Goal: Transaction & Acquisition: Purchase product/service

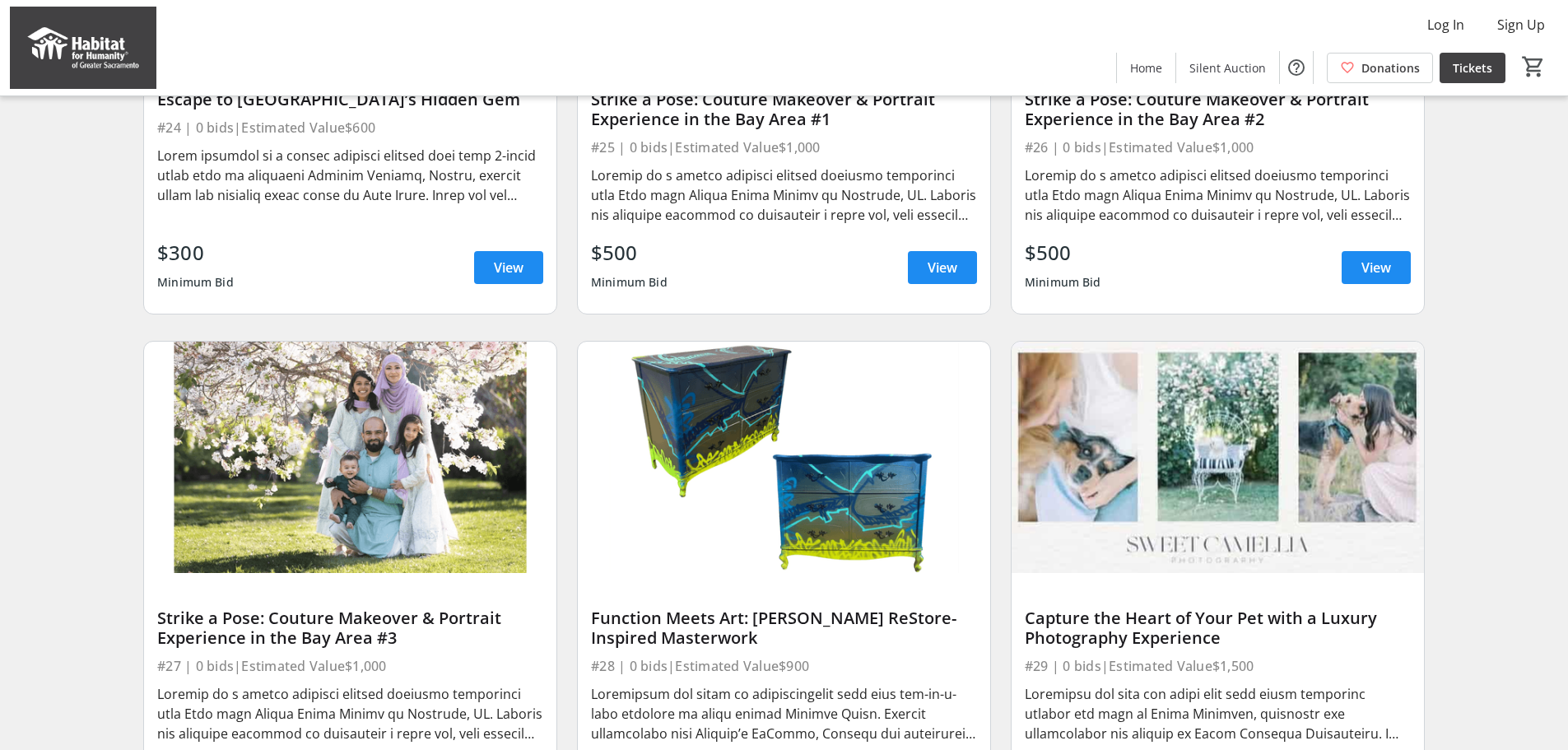
scroll to position [2059, 0]
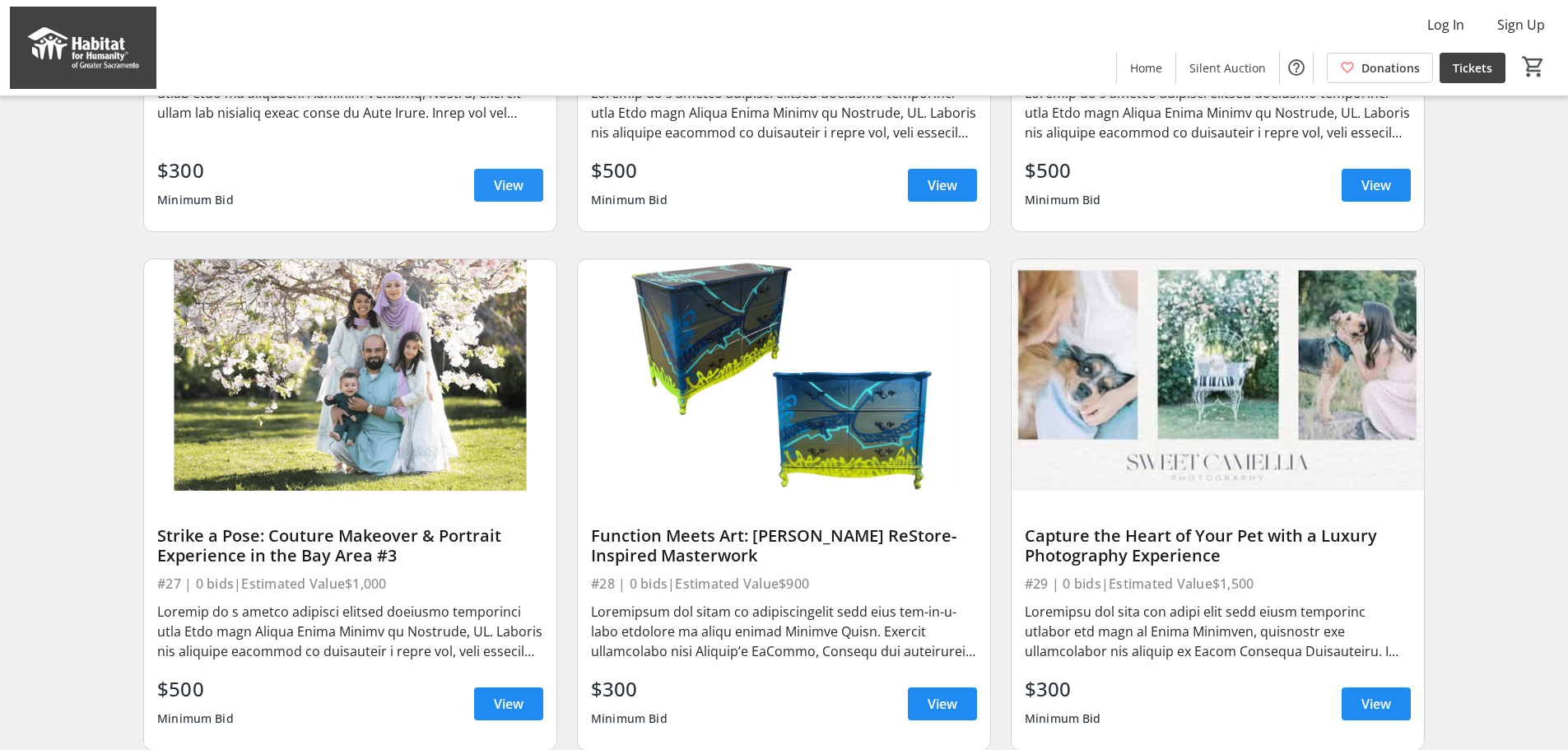
click at [516, 195] on span "View" at bounding box center [508, 185] width 29 height 20
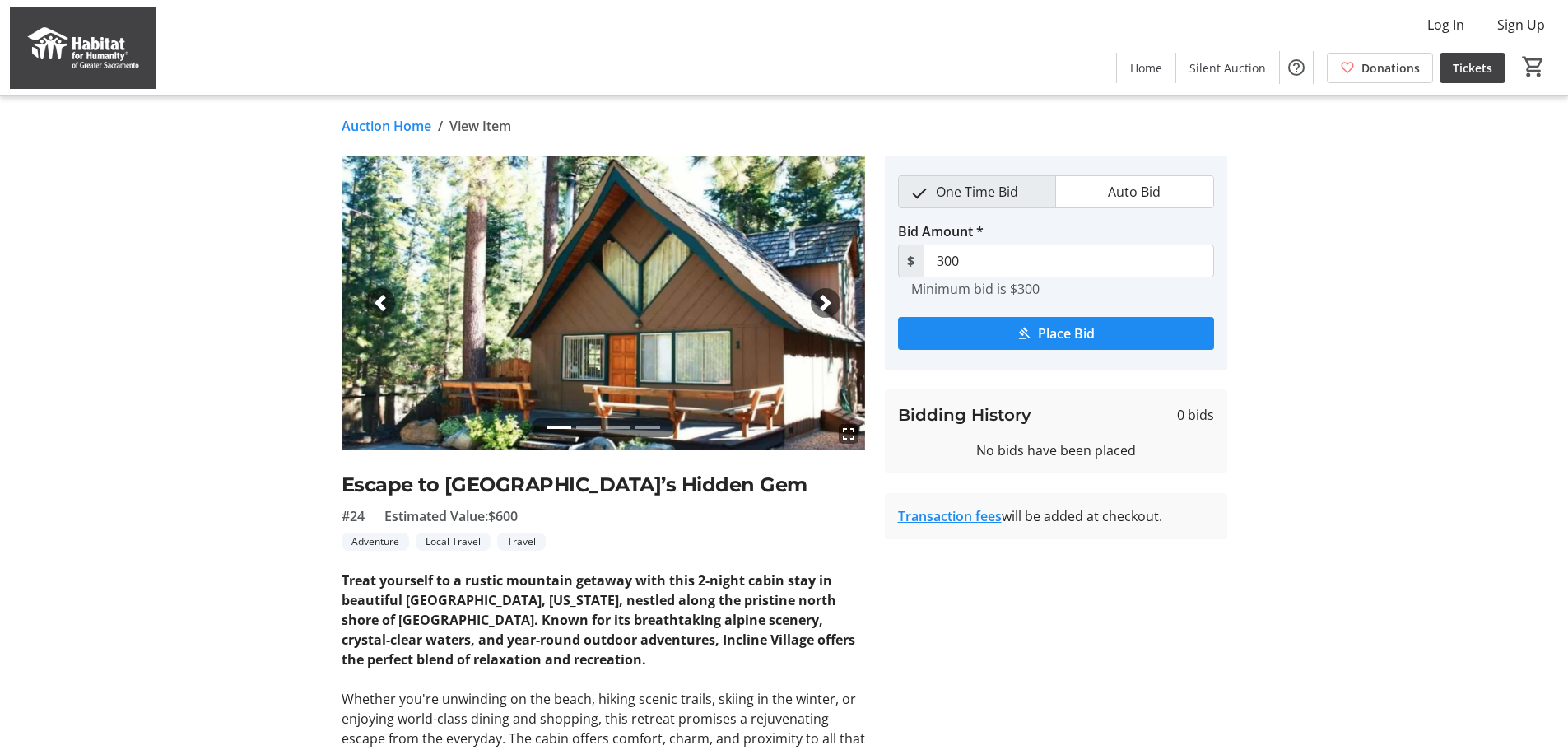
click at [846, 442] on mat-icon "fullscreen" at bounding box center [849, 434] width 20 height 20
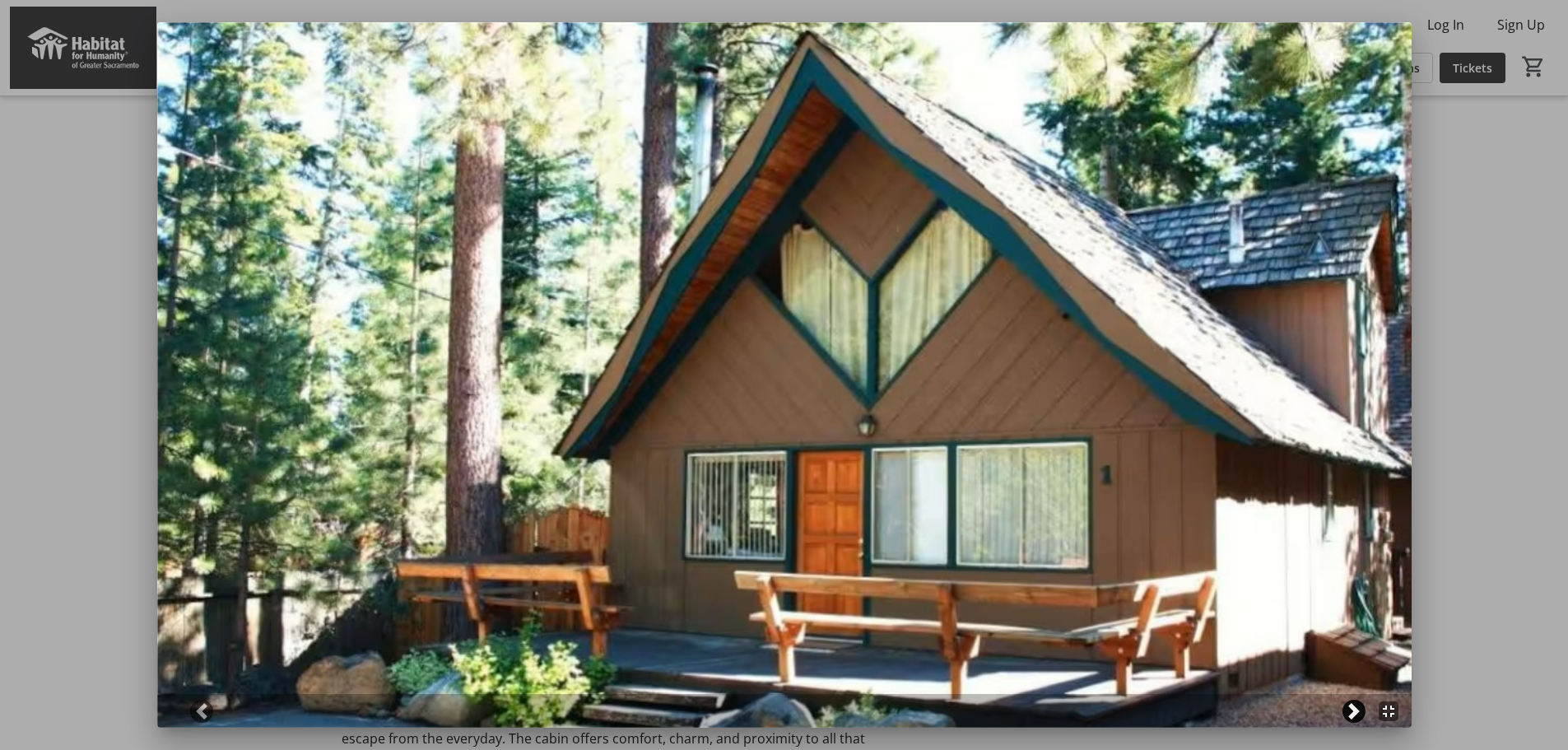
click at [1346, 712] on span at bounding box center [1353, 711] width 16 height 16
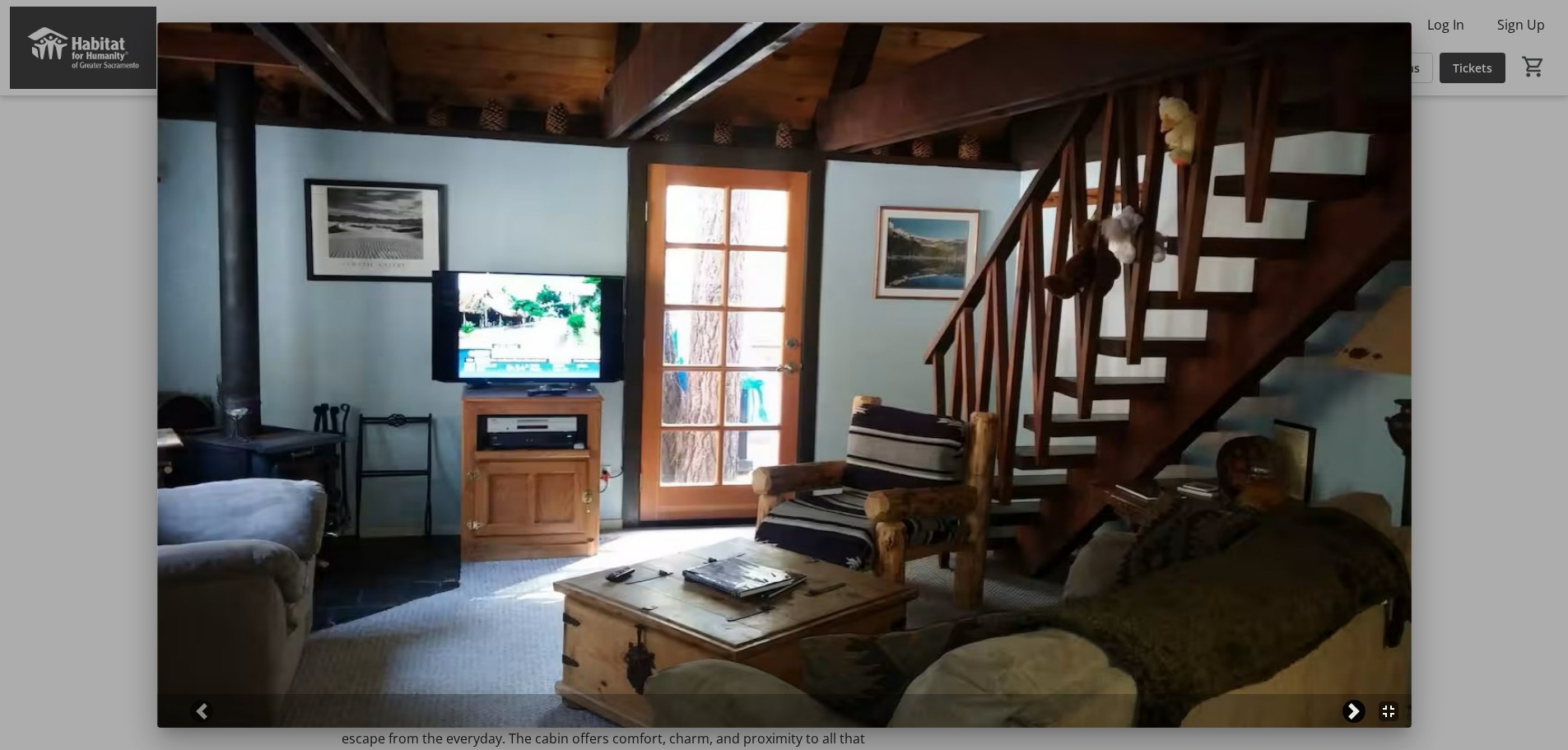
click at [1346, 710] on span at bounding box center [1353, 711] width 16 height 16
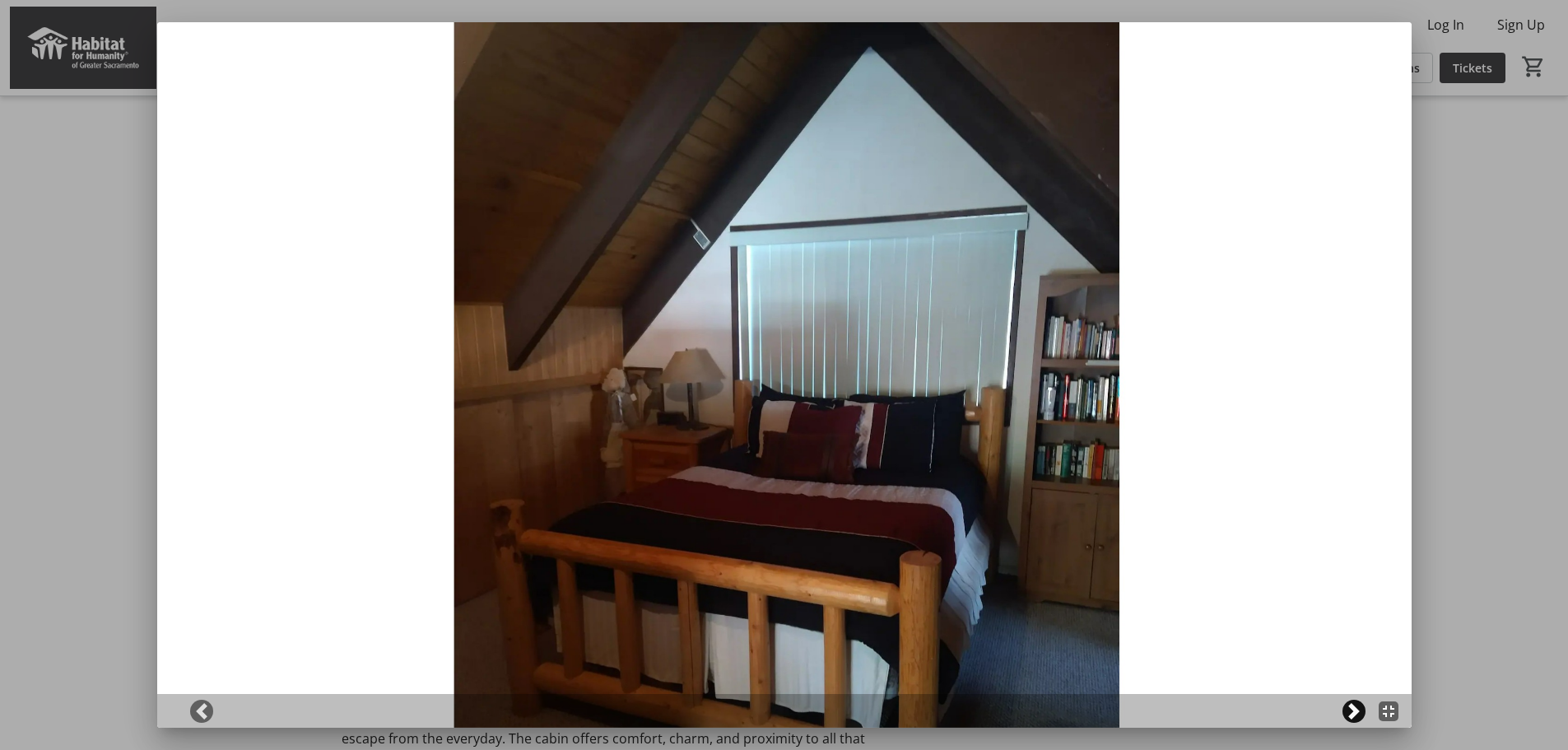
click at [1346, 710] on span at bounding box center [1353, 711] width 16 height 16
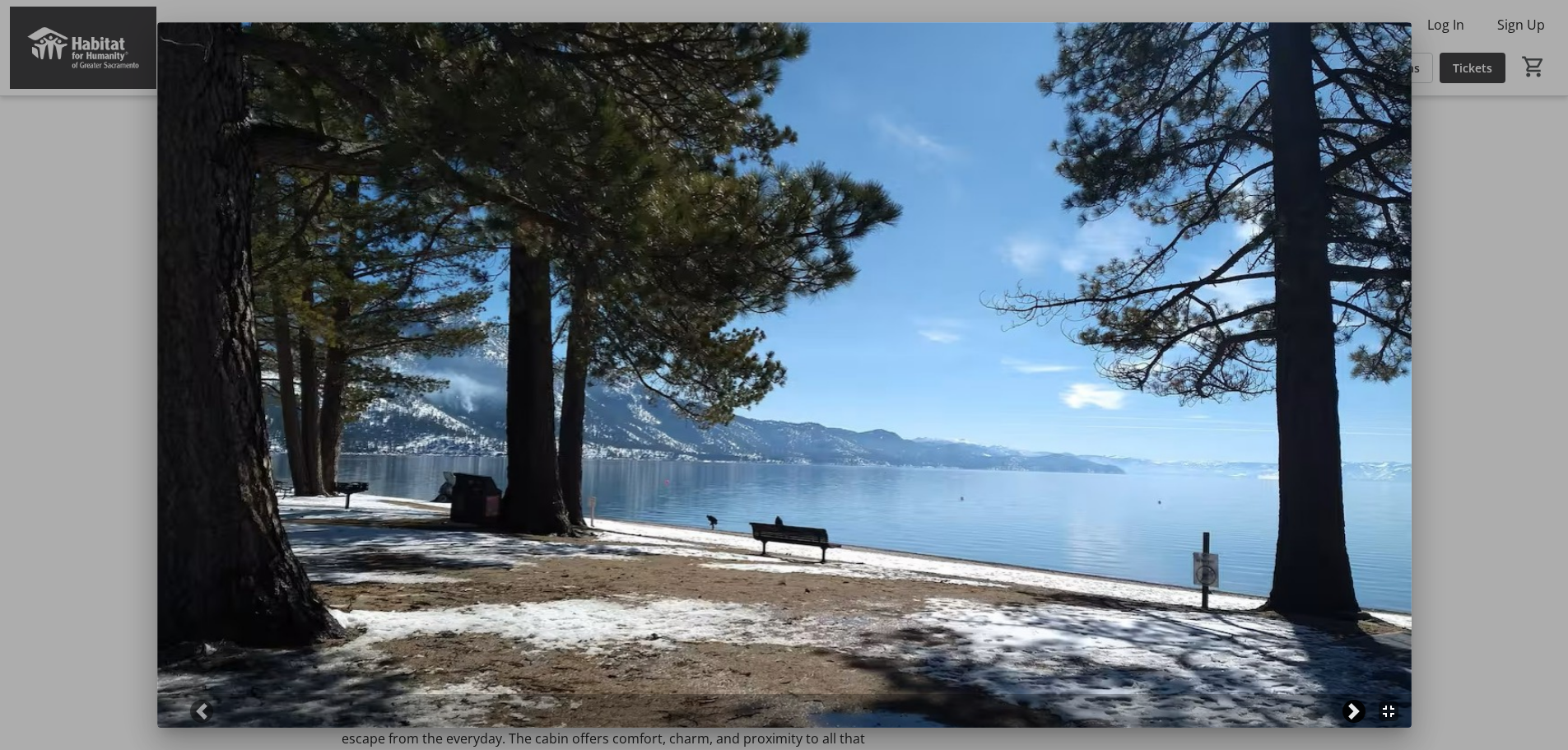
click at [1346, 710] on span at bounding box center [1353, 711] width 16 height 16
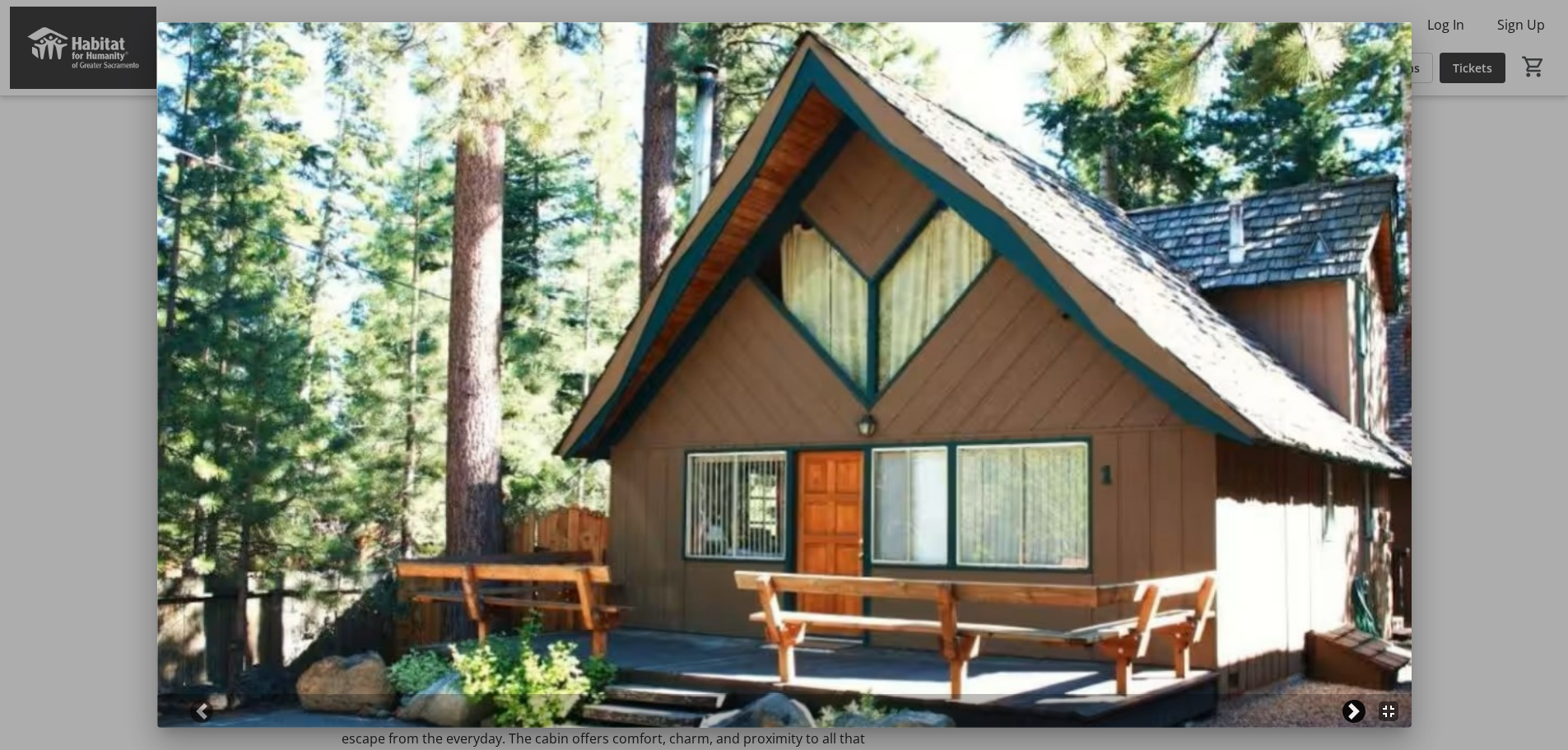
click at [1346, 710] on span at bounding box center [1353, 711] width 16 height 16
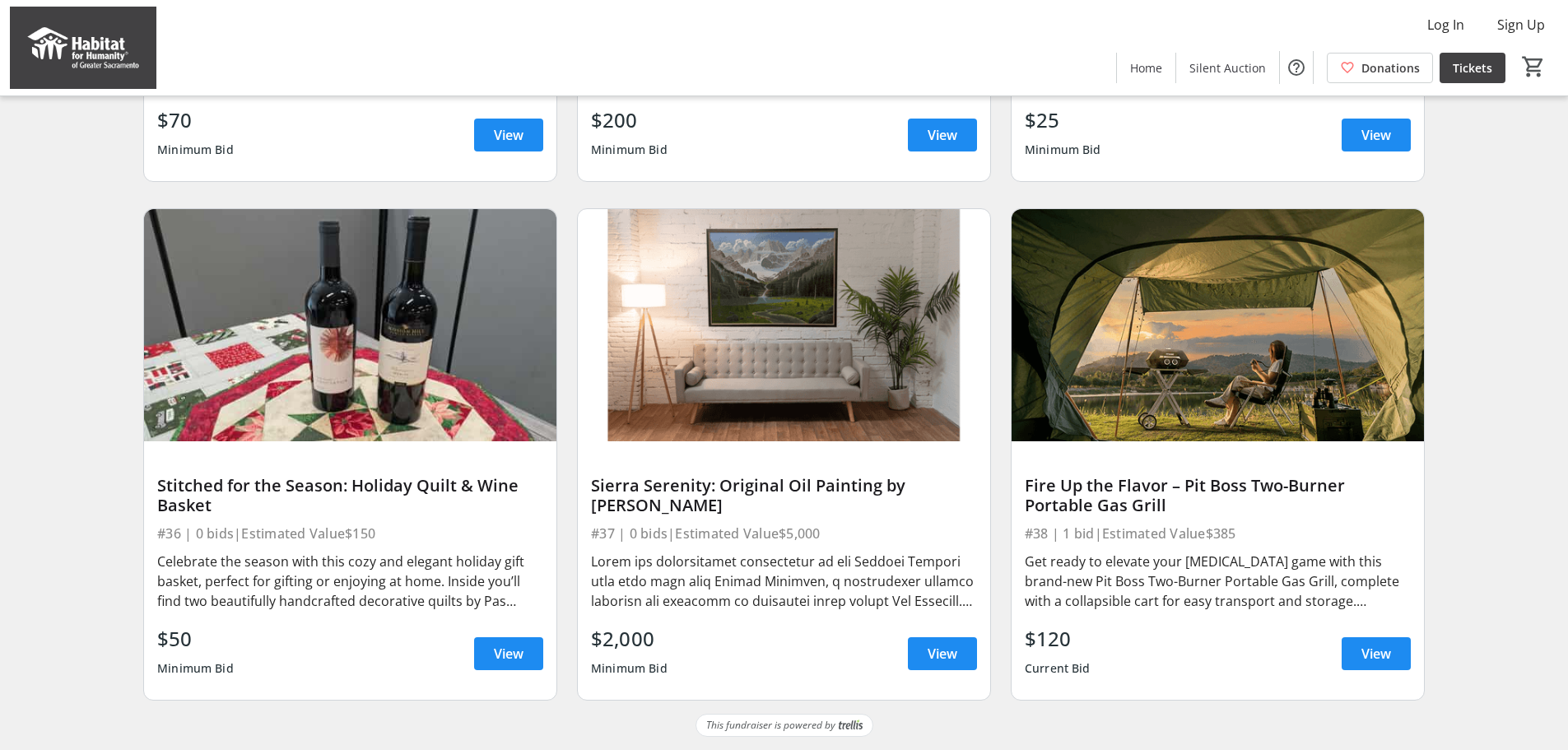
scroll to position [4265, 0]
click at [946, 644] on span "View" at bounding box center [943, 653] width 29 height 20
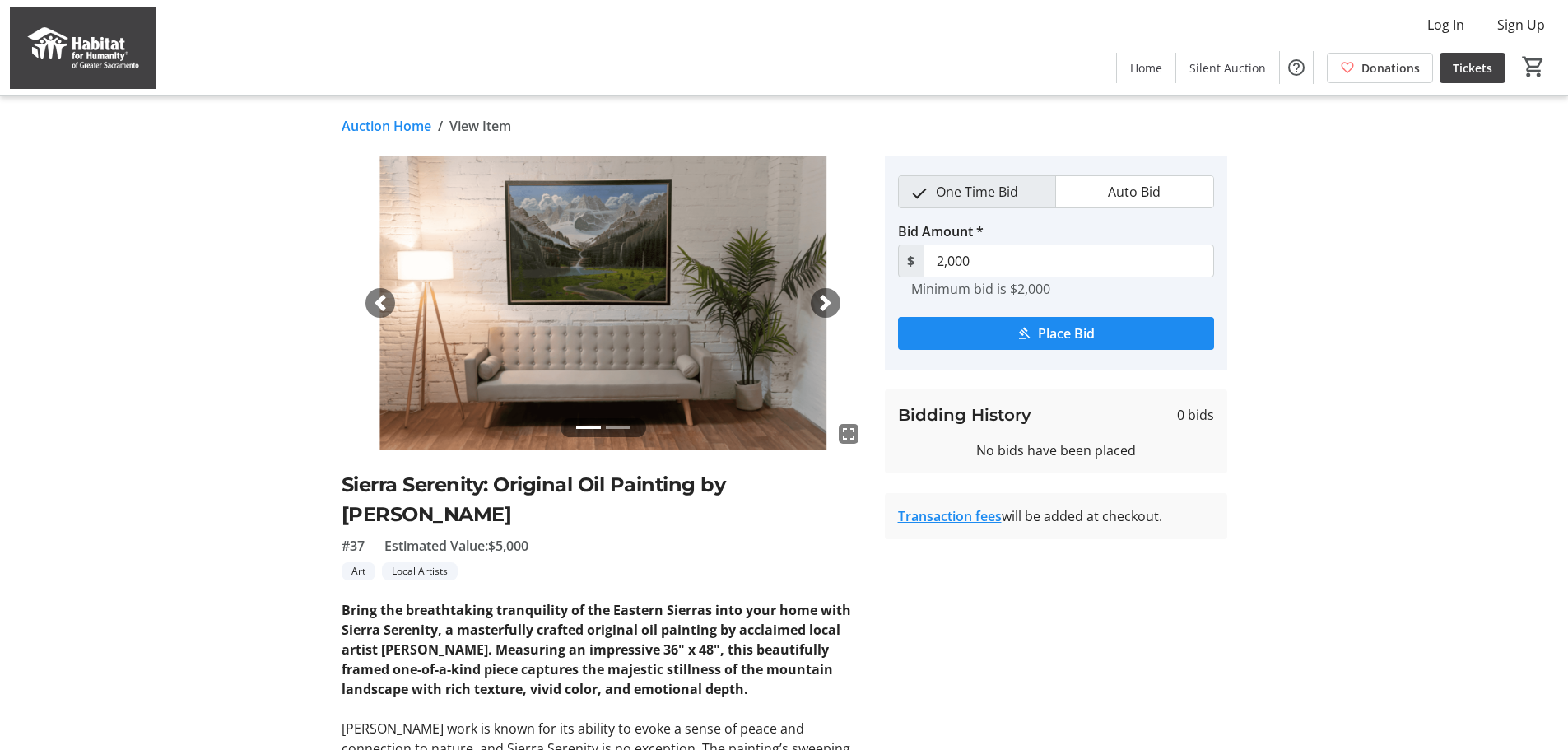
click at [825, 311] on span "button" at bounding box center [825, 303] width 16 height 16
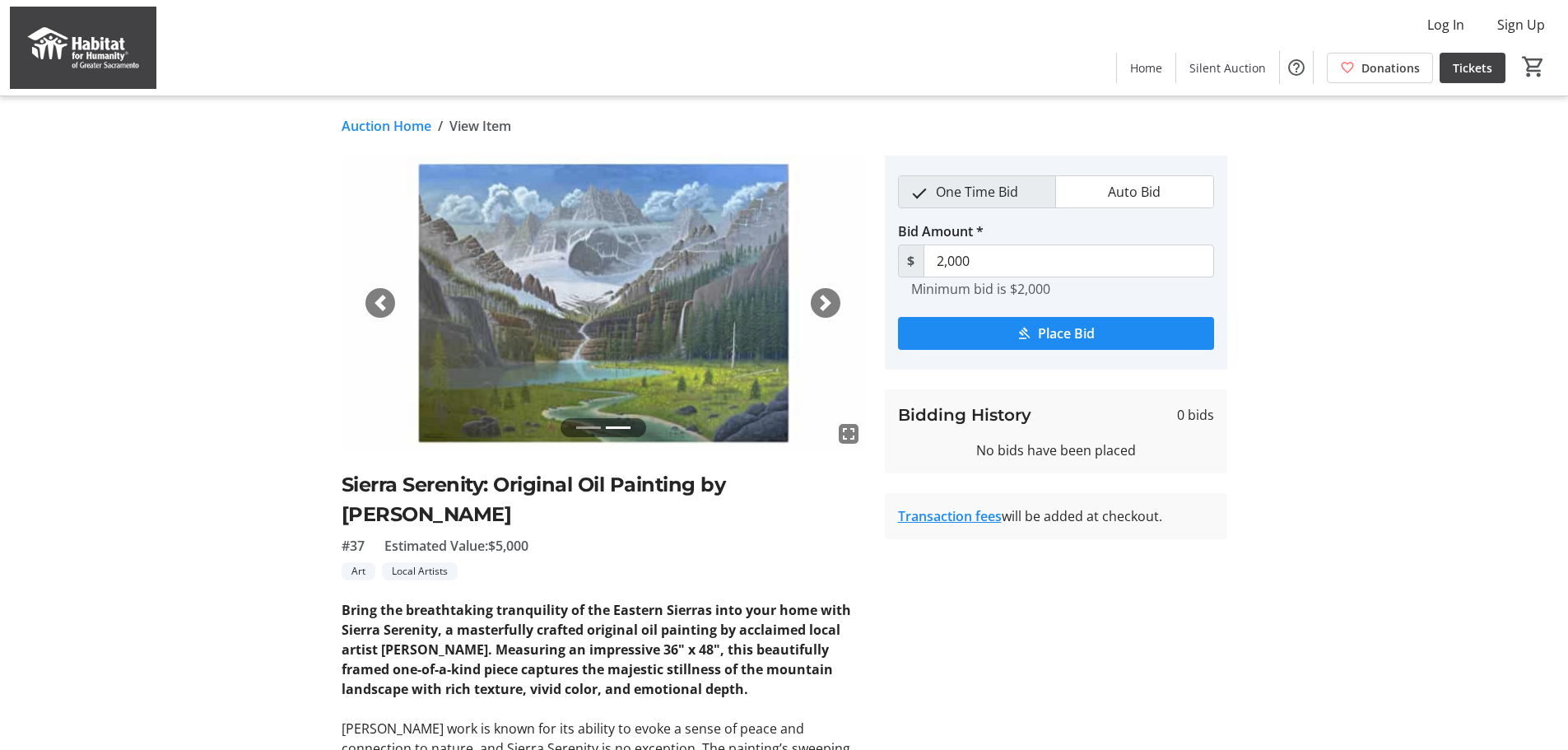
click at [842, 444] on mat-icon "fullscreen" at bounding box center [849, 434] width 20 height 20
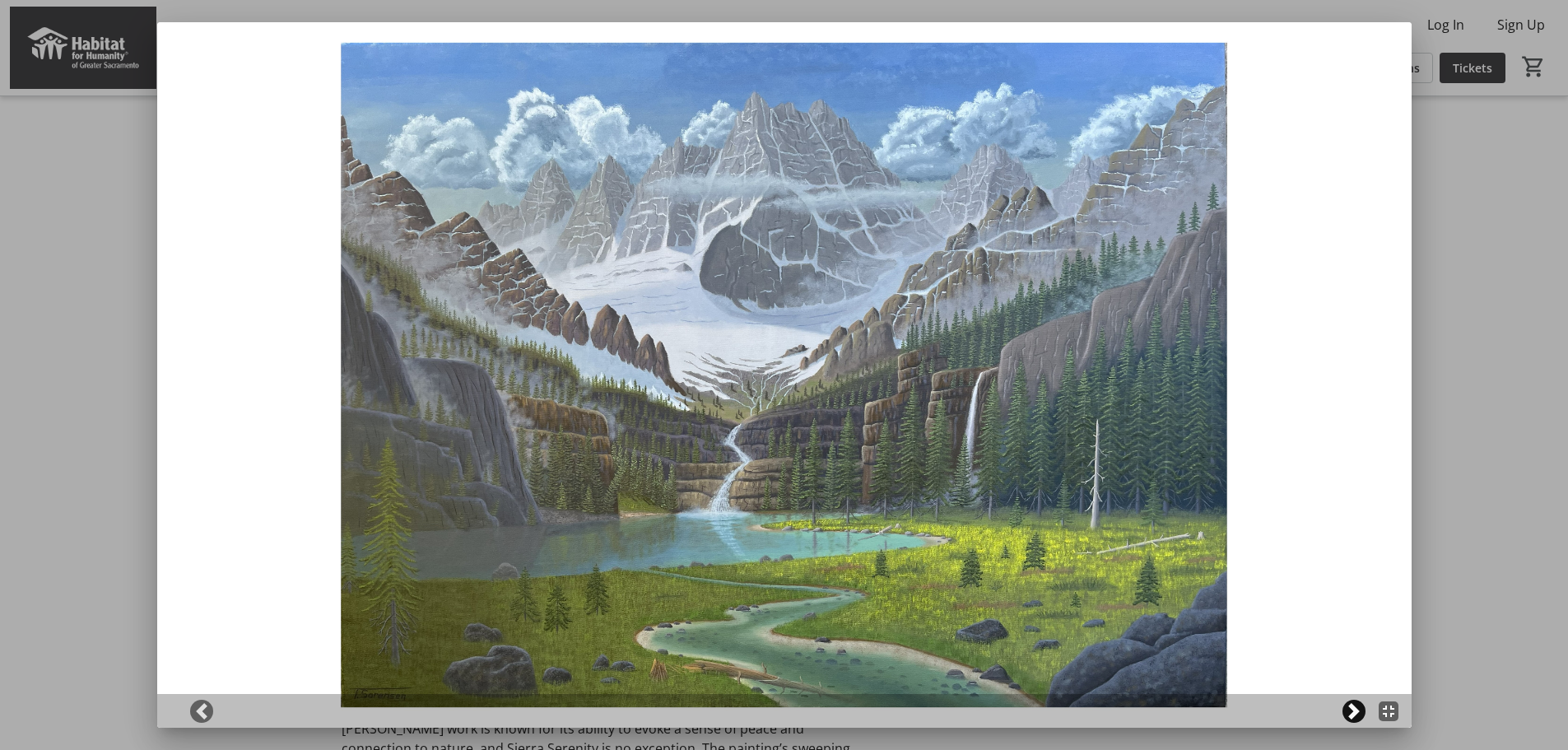
click at [1346, 713] on span at bounding box center [1353, 711] width 16 height 16
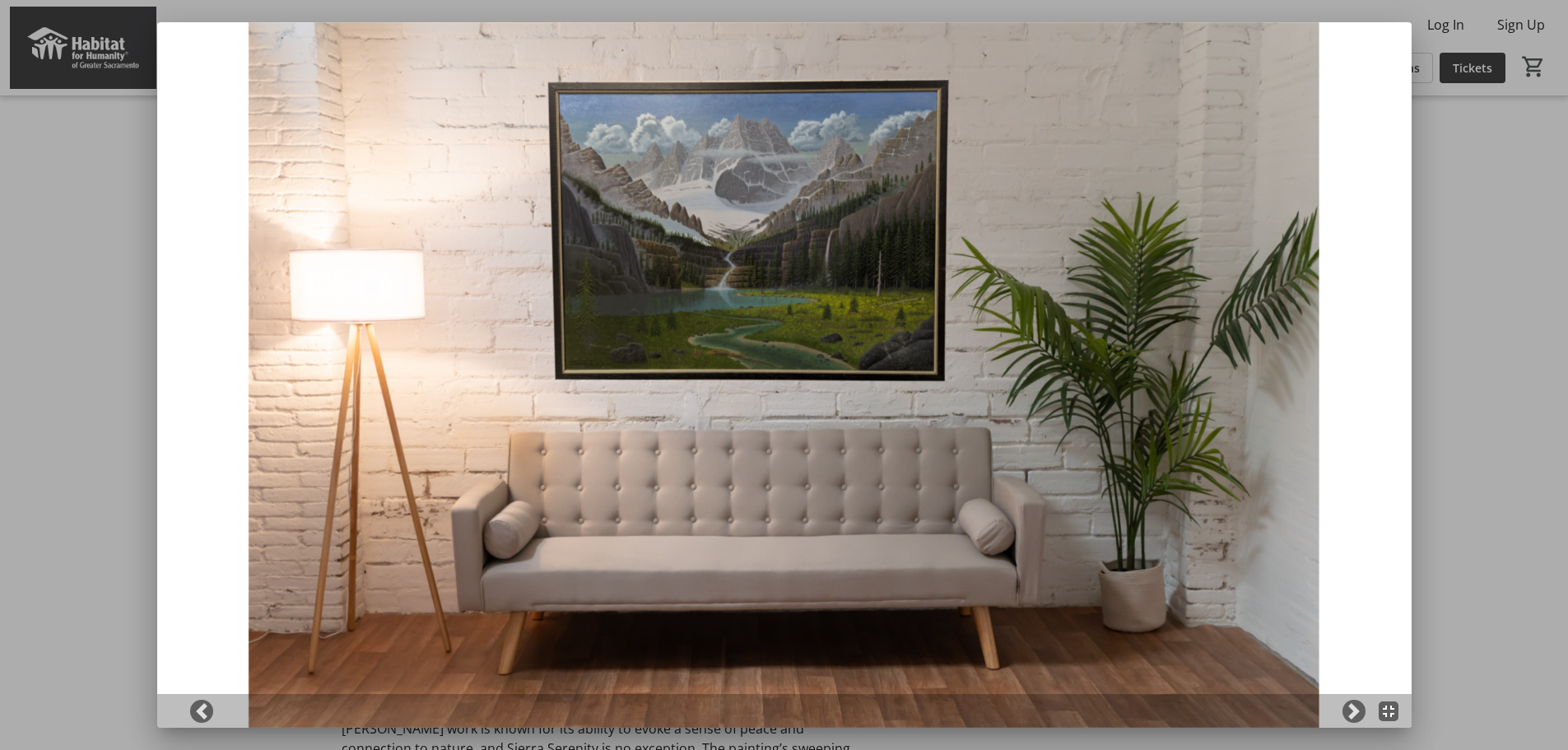
click at [98, 270] on div at bounding box center [784, 375] width 1568 height 750
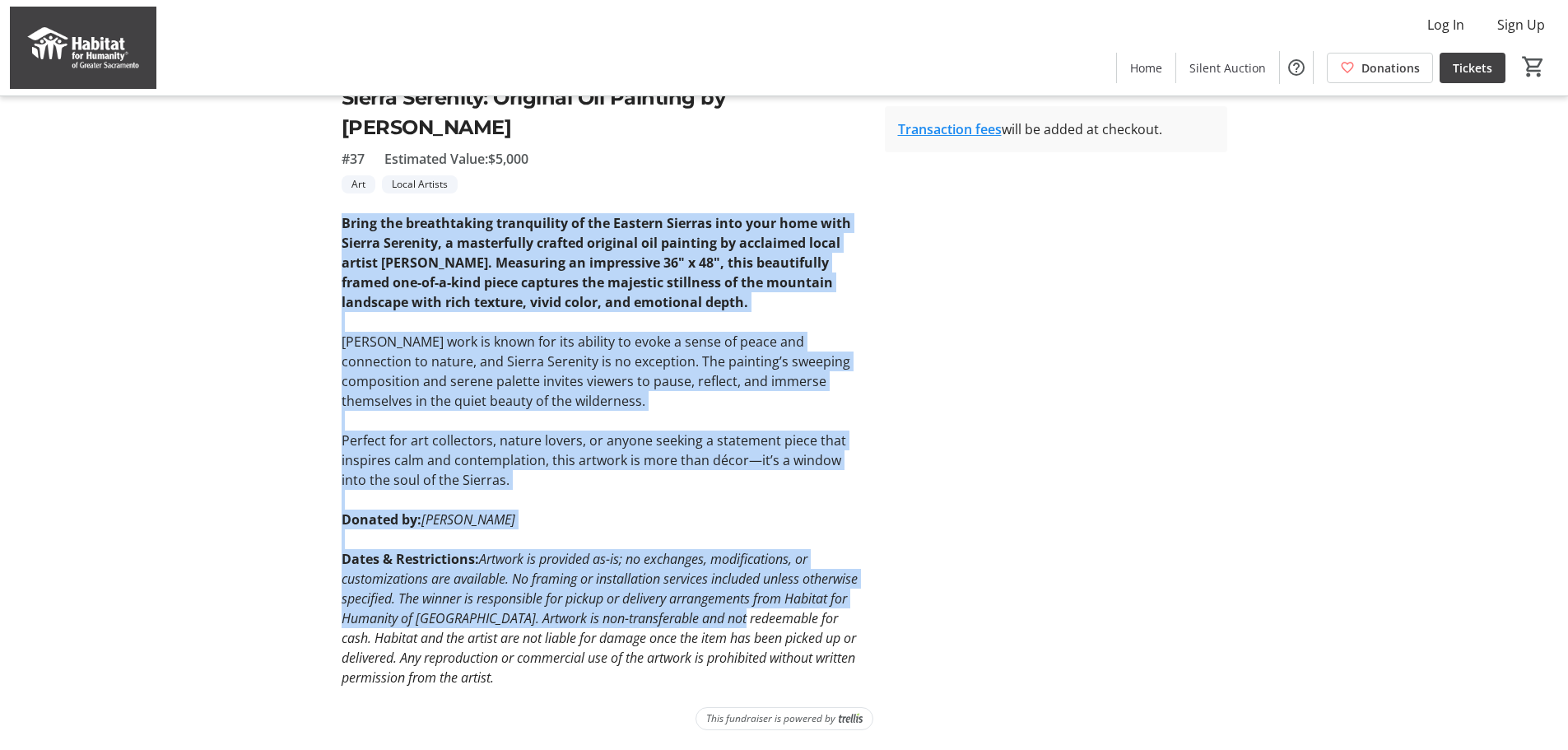
scroll to position [541, 0]
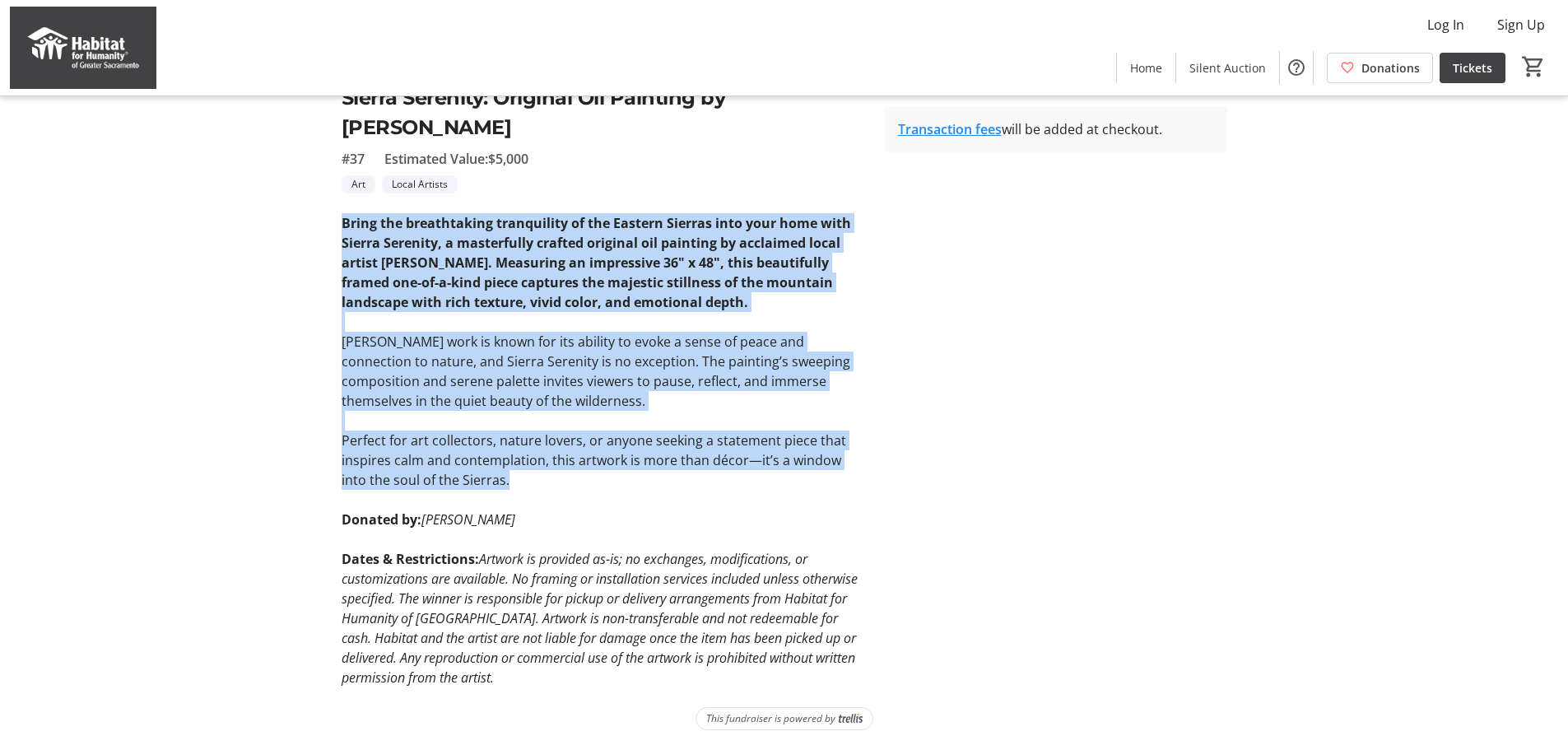
drag, startPoint x: 337, startPoint y: 322, endPoint x: 835, endPoint y: 500, distance: 528.9
click at [835, 500] on tr-auction-item-ui "fullscreen fullscreen Previous Next Sierra Serenity: Original Oil Painting by […" at bounding box center [603, 228] width 544 height 919
copy div "Bring the breathtaking tranquility of the Eastern Sierras into your home with S…"
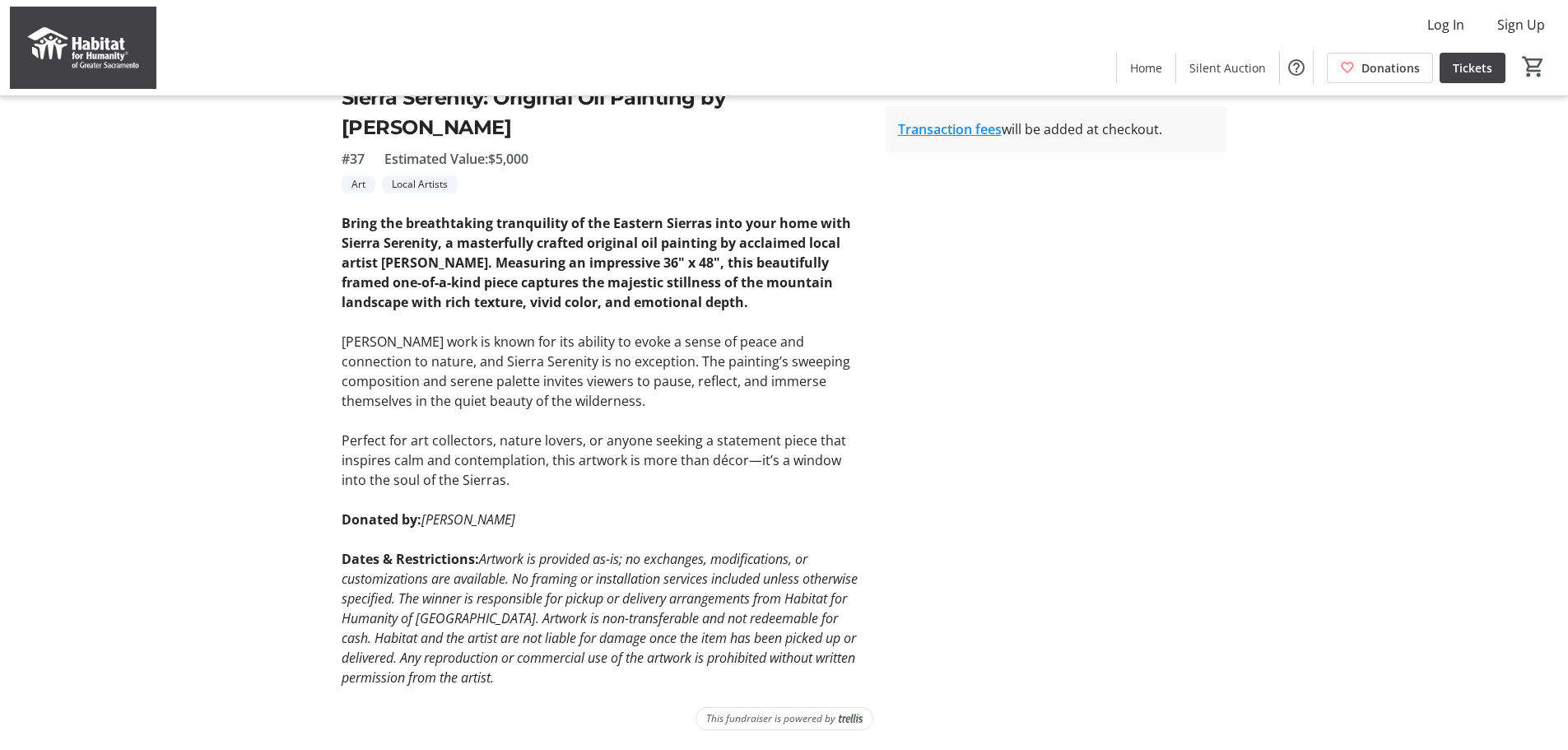
click at [1226, 460] on tr-auction-item-bidding-ui "One Time Bid Auto Bid Bid Amount * $ 2,000 Minimum bid is $2,000 Place Bid Bidd…" at bounding box center [1056, 228] width 362 height 919
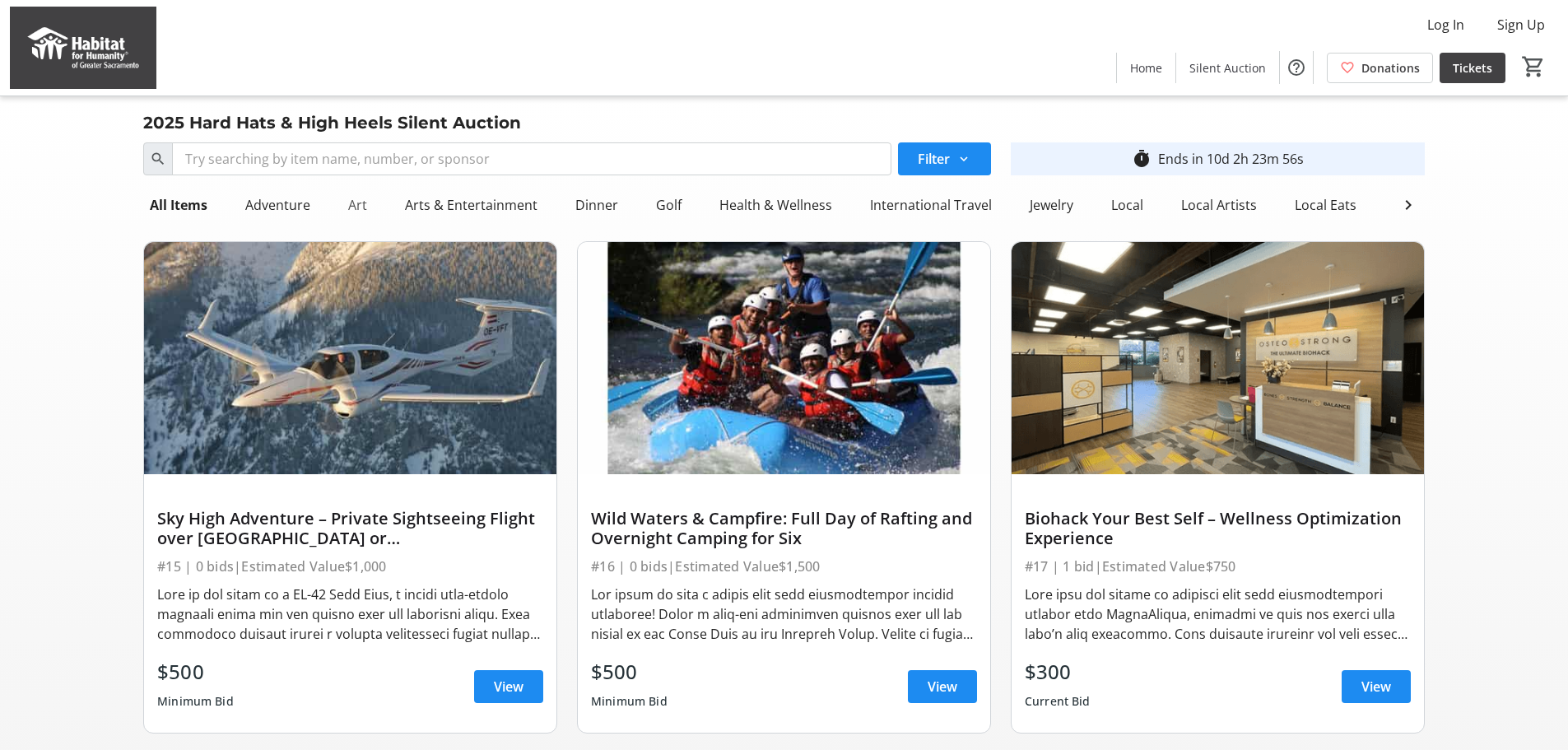
click at [374, 222] on div "Art" at bounding box center [358, 205] width 32 height 33
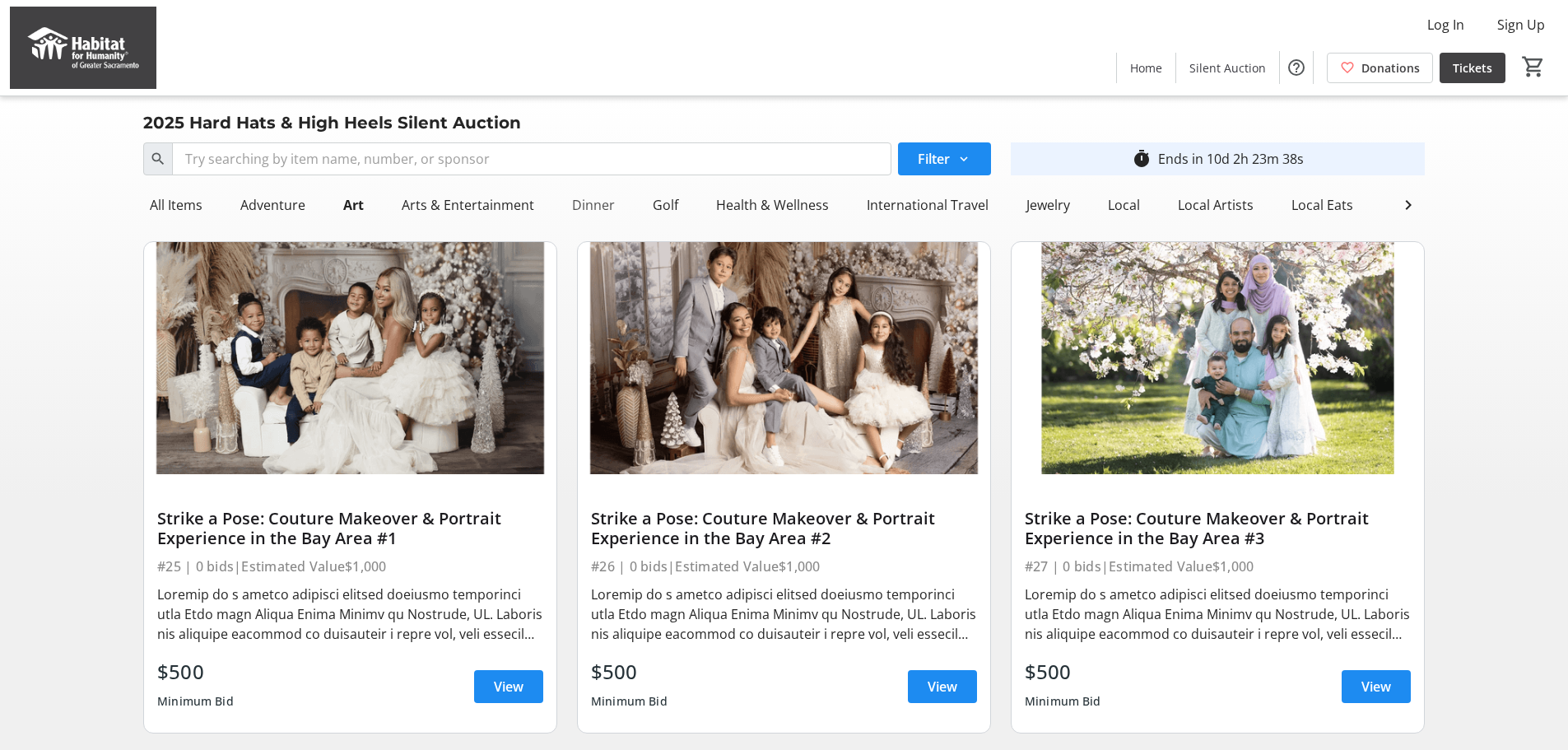
click at [621, 222] on div "Dinner" at bounding box center [593, 205] width 56 height 33
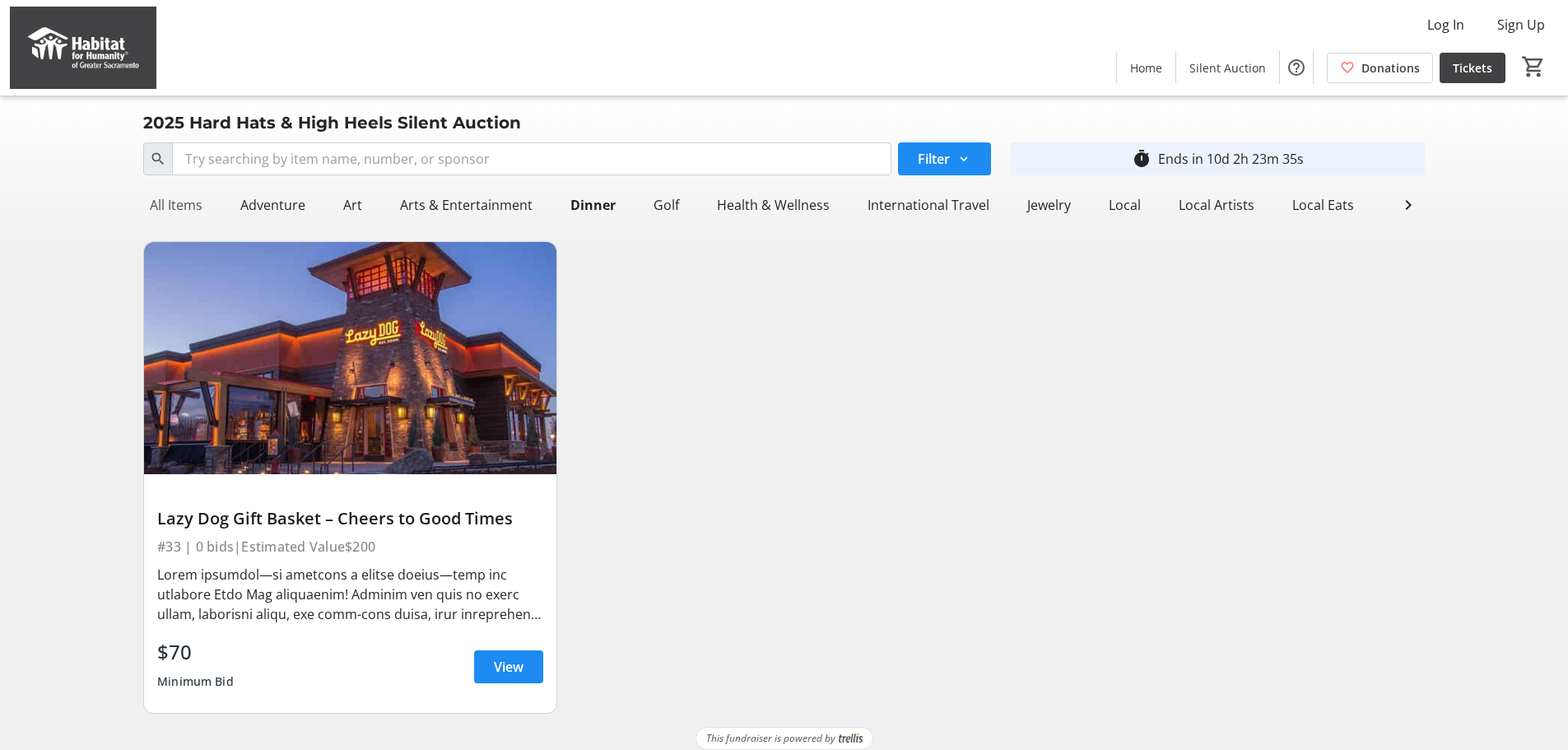
click at [198, 222] on div "All Items" at bounding box center [176, 205] width 65 height 33
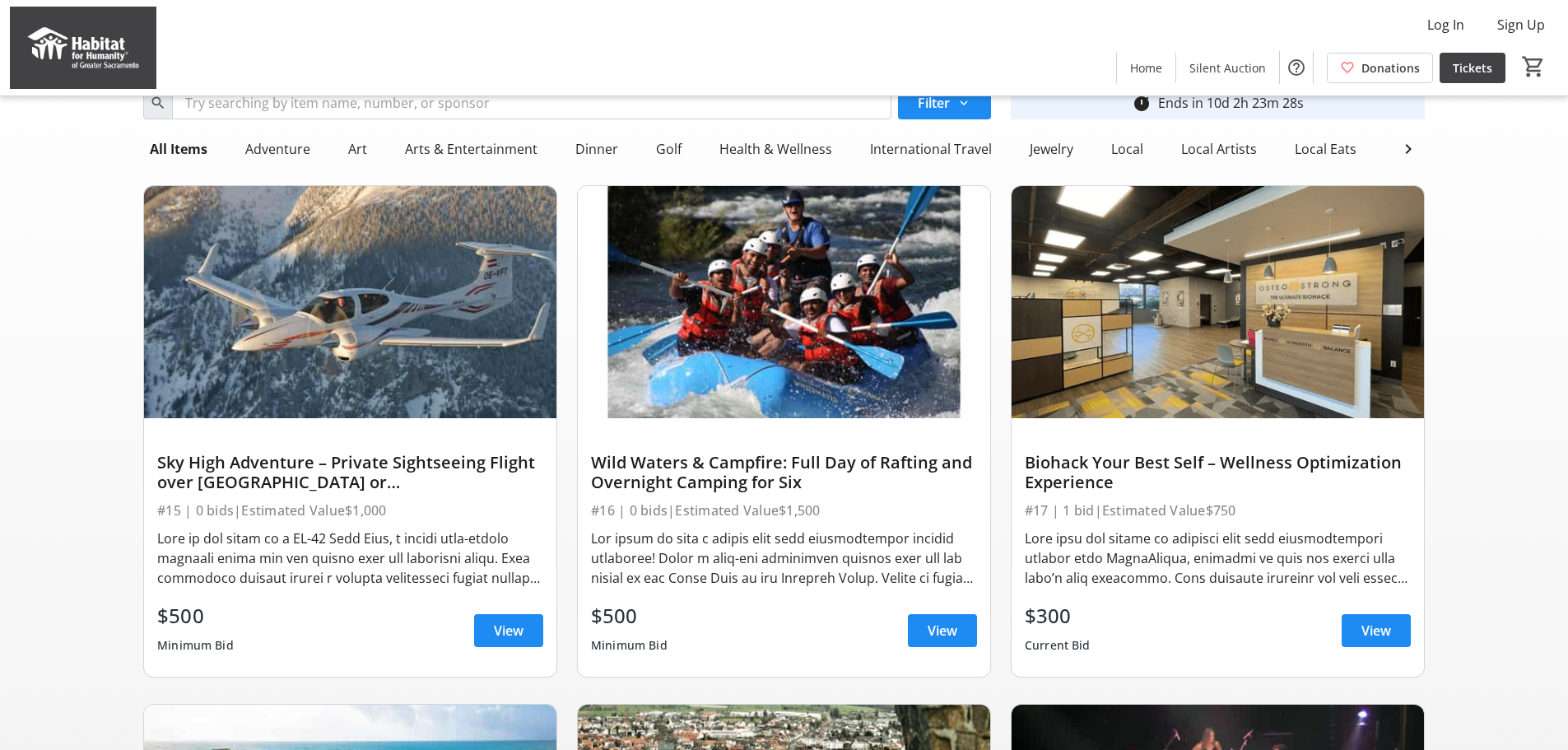
scroll to position [83, 0]
